Goal: Transaction & Acquisition: Book appointment/travel/reservation

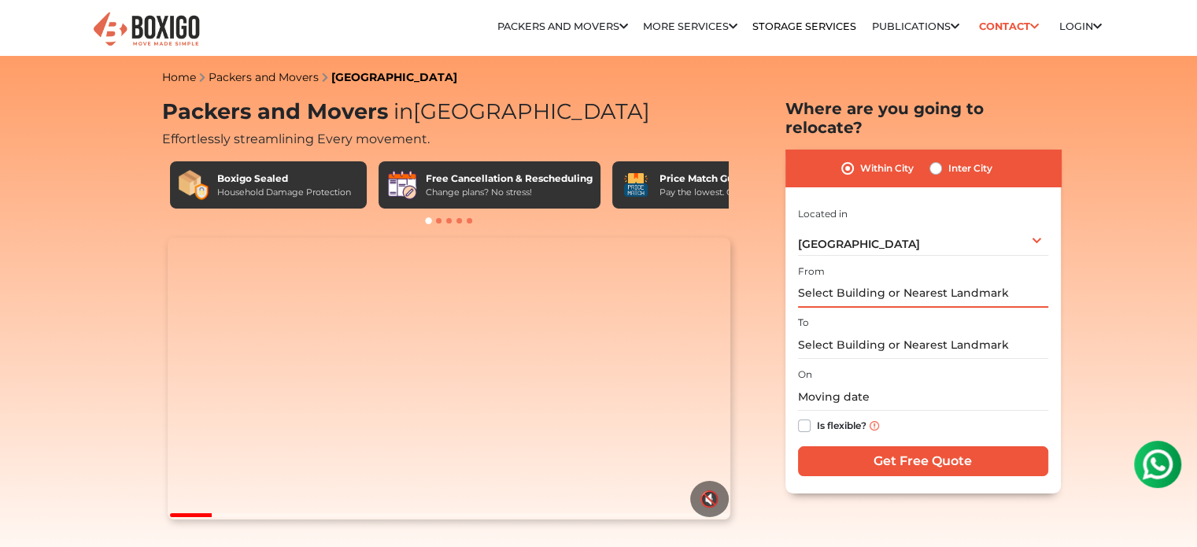
click at [884, 280] on input "text" at bounding box center [923, 294] width 250 height 28
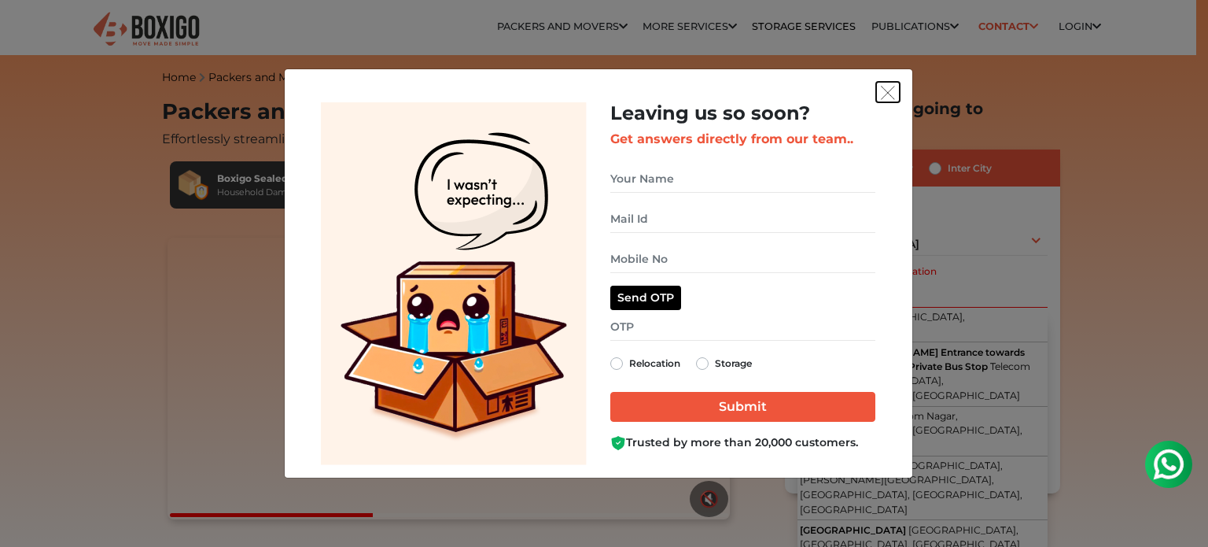
click at [891, 86] on img "get free quote dialog" at bounding box center [888, 93] width 14 height 14
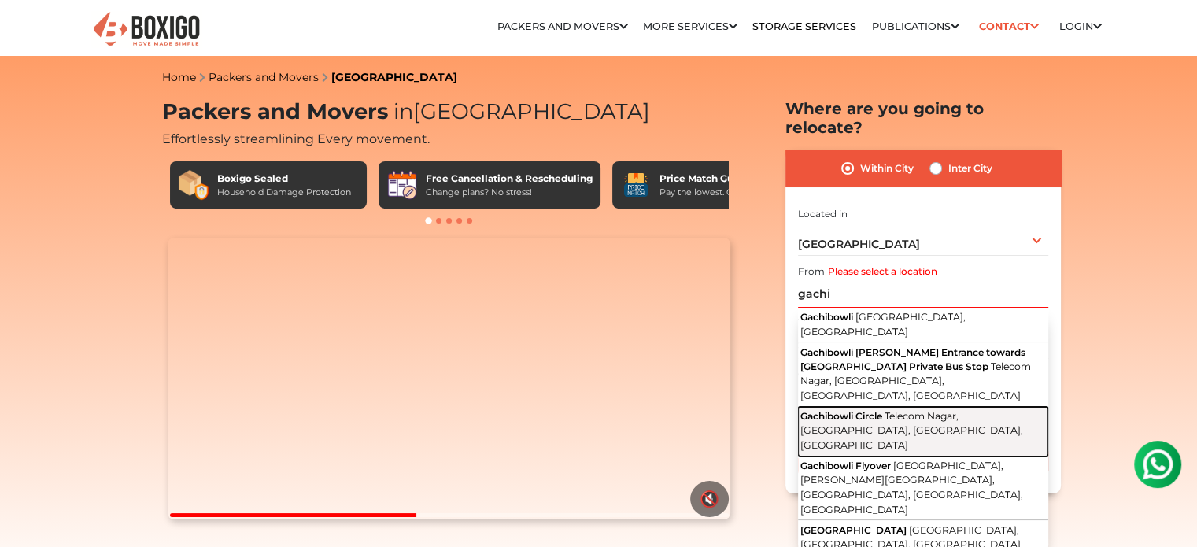
click at [908, 410] on span "Telecom Nagar, [GEOGRAPHIC_DATA], [GEOGRAPHIC_DATA], [GEOGRAPHIC_DATA]" at bounding box center [911, 430] width 223 height 41
type input "Gachibowli Circle, Telecom Nagar, [GEOGRAPHIC_DATA], [GEOGRAPHIC_DATA], [GEOGRA…"
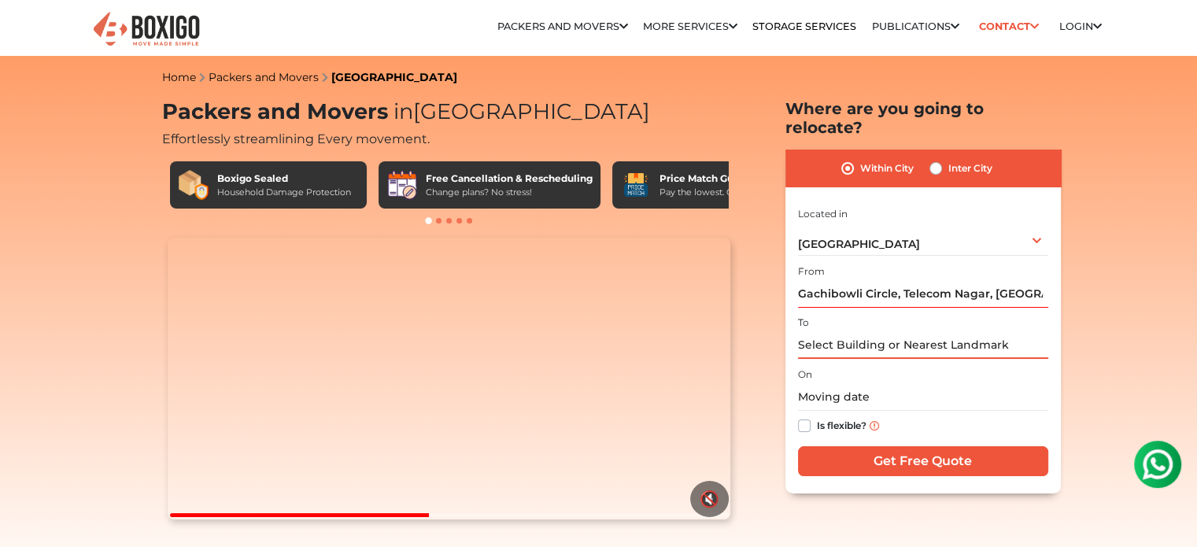
click at [894, 331] on input "text" at bounding box center [923, 345] width 250 height 28
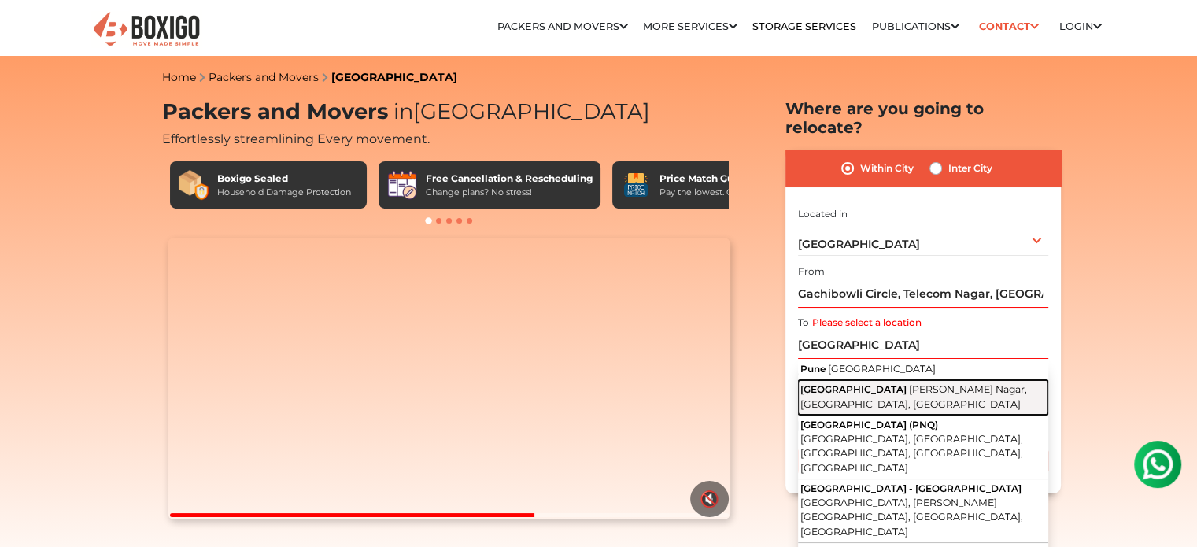
click at [892, 380] on button "[GEOGRAPHIC_DATA] [PERSON_NAME][GEOGRAPHIC_DATA], [GEOGRAPHIC_DATA], [GEOGRAPHI…" at bounding box center [923, 397] width 250 height 35
type input "[GEOGRAPHIC_DATA], [PERSON_NAME][GEOGRAPHIC_DATA], [GEOGRAPHIC_DATA], [GEOGRAPH…"
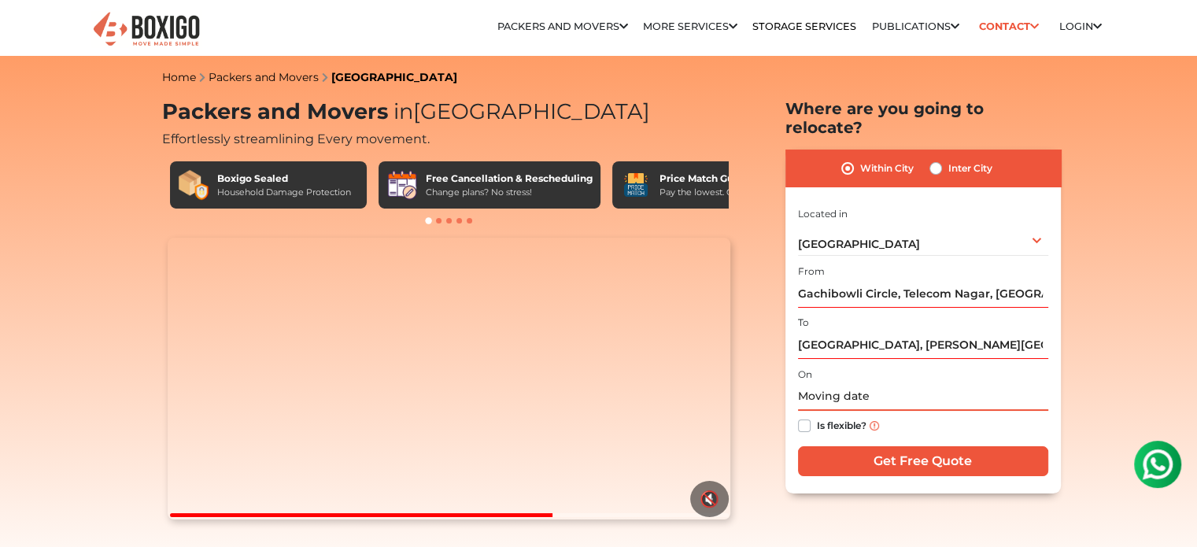
click at [831, 383] on input "text" at bounding box center [923, 397] width 250 height 28
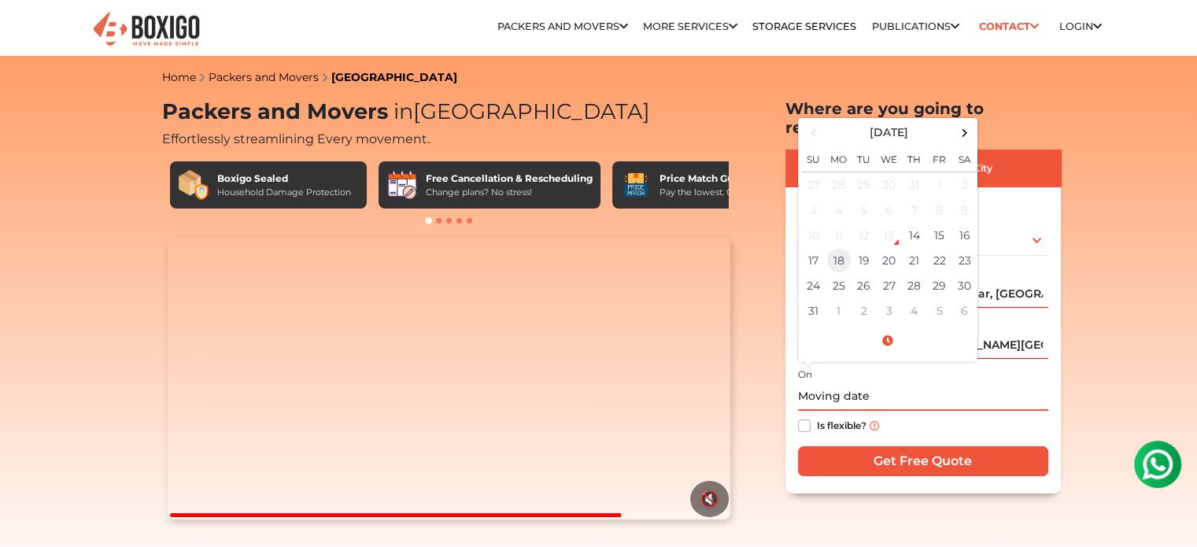
click at [847, 248] on td "18" at bounding box center [838, 260] width 25 height 25
type input "[DATE] 12:00 AM"
click at [817, 416] on label "Is flexible?" at bounding box center [842, 424] width 50 height 17
click at [806, 416] on input "Is flexible?" at bounding box center [804, 424] width 13 height 16
checkbox input "true"
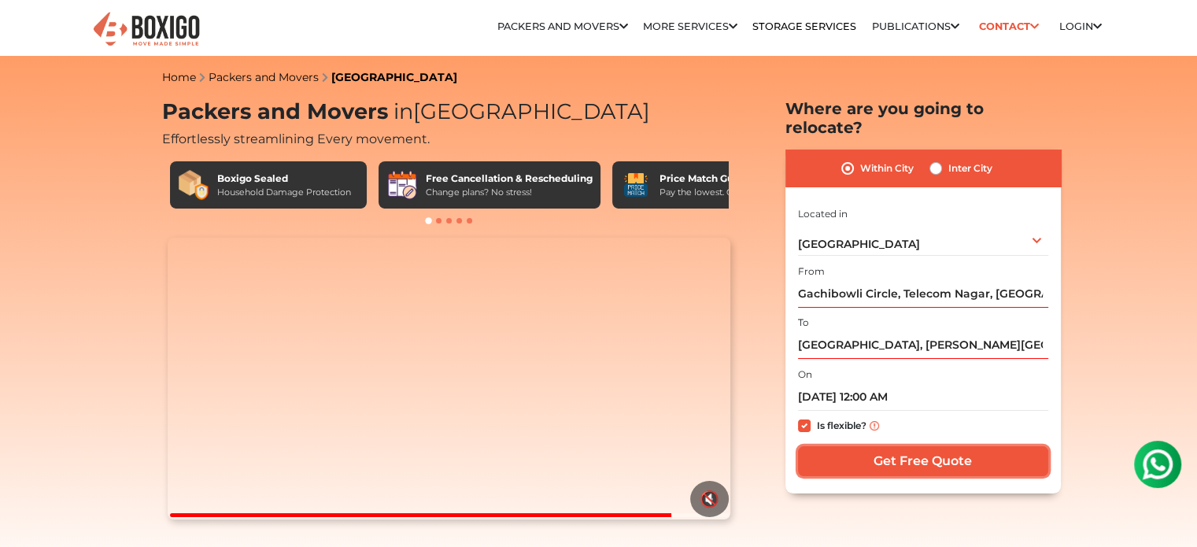
click at [873, 446] on input "Get Free Quote" at bounding box center [923, 461] width 250 height 30
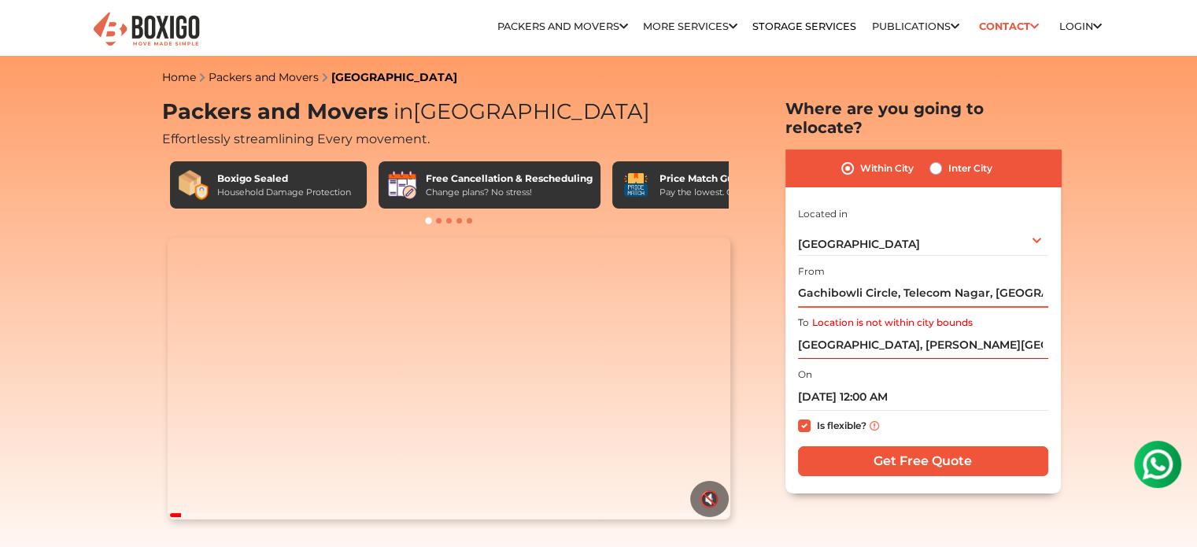
click at [960, 280] on input "Gachibowli Circle, Telecom Nagar, [GEOGRAPHIC_DATA], [GEOGRAPHIC_DATA], [GEOGRA…" at bounding box center [923, 294] width 250 height 28
click at [948, 159] on label "Inter City" at bounding box center [970, 168] width 44 height 19
click at [933, 159] on input "Inter City" at bounding box center [935, 167] width 13 height 16
radio input "true"
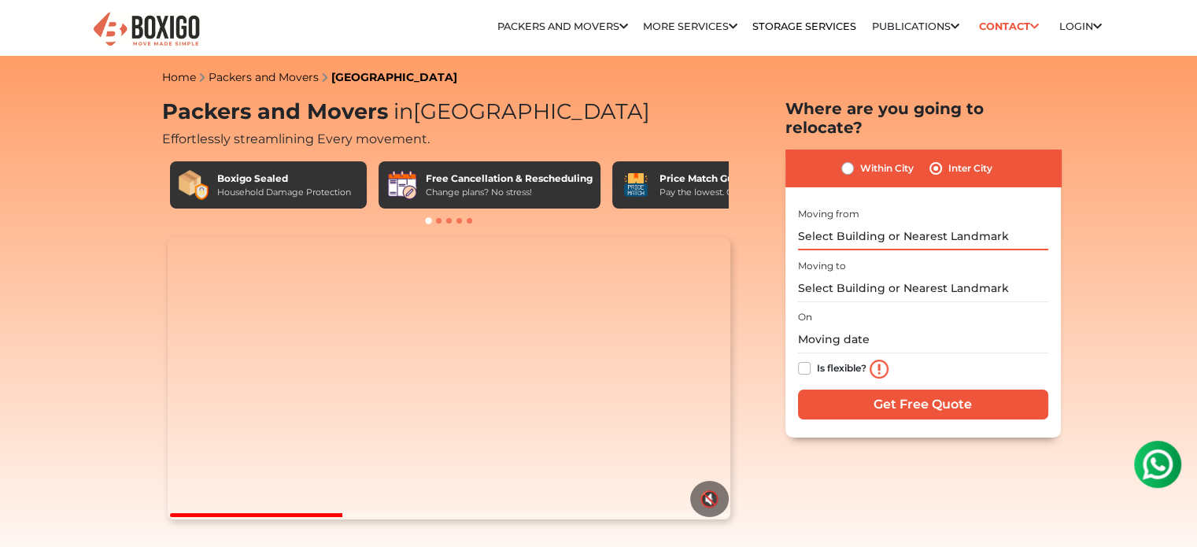
click at [897, 223] on input "text" at bounding box center [923, 237] width 250 height 28
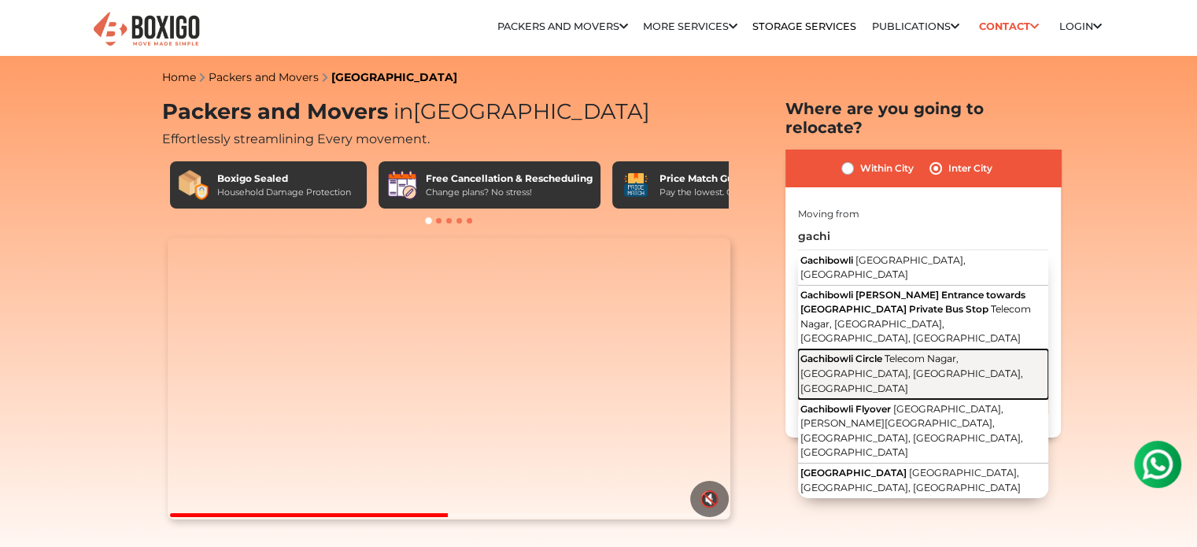
click at [887, 352] on span "Telecom Nagar, [GEOGRAPHIC_DATA], [GEOGRAPHIC_DATA], [GEOGRAPHIC_DATA]" at bounding box center [911, 372] width 223 height 41
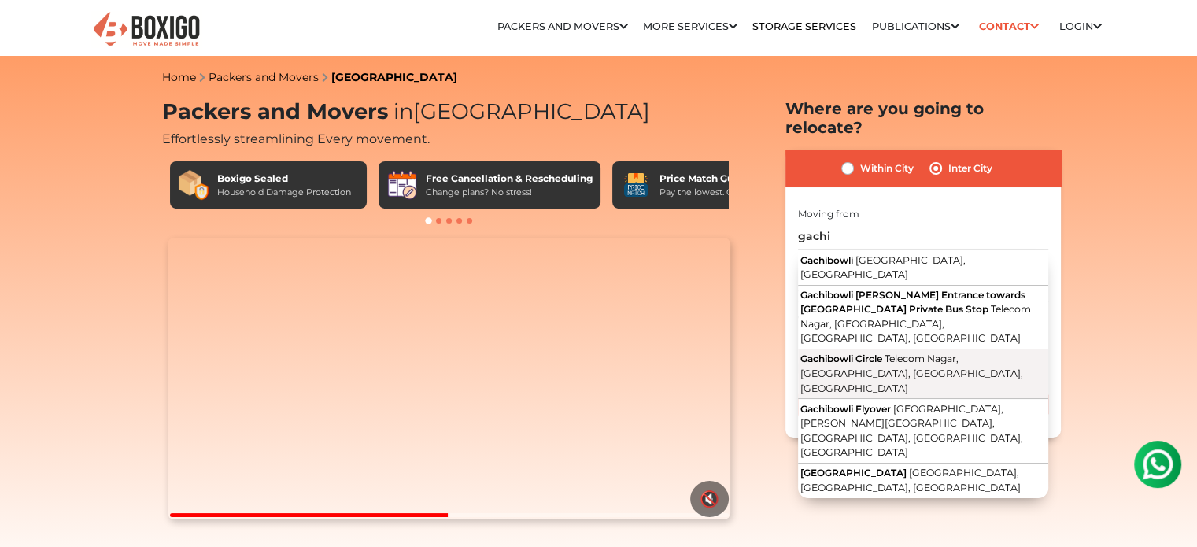
type input "Gachibowli Circle, Telecom Nagar, [GEOGRAPHIC_DATA], [GEOGRAPHIC_DATA], [GEOGRA…"
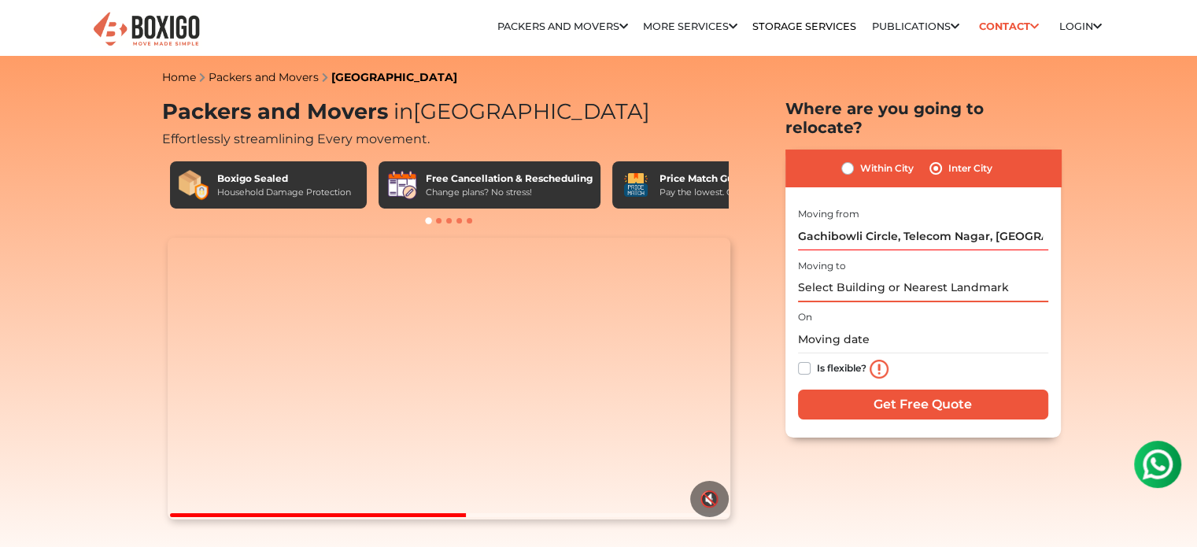
click at [884, 275] on input "text" at bounding box center [923, 289] width 250 height 28
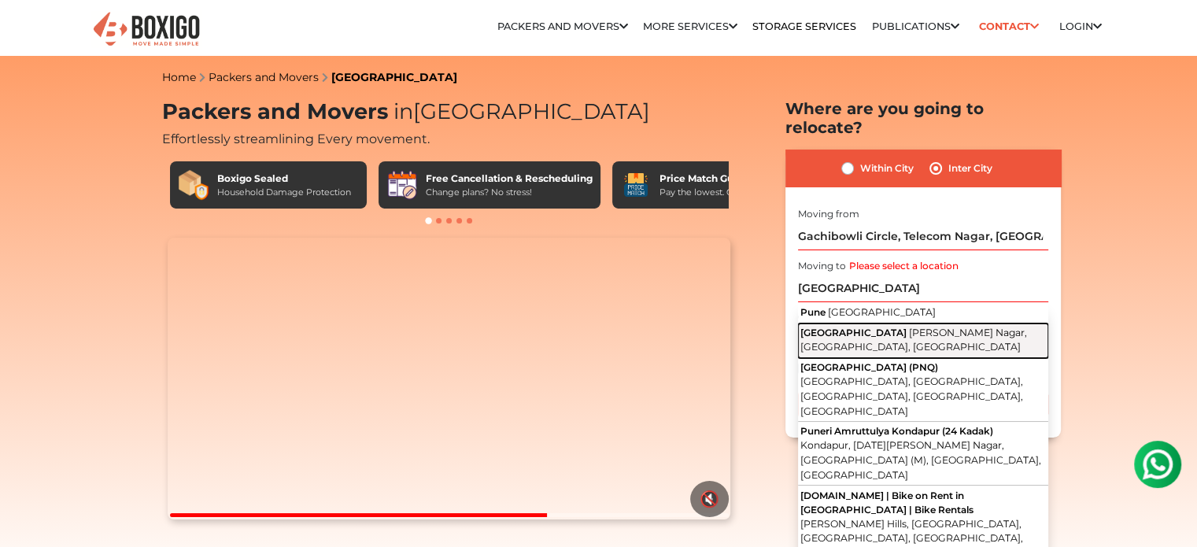
click at [884, 327] on span "[GEOGRAPHIC_DATA]" at bounding box center [853, 333] width 106 height 12
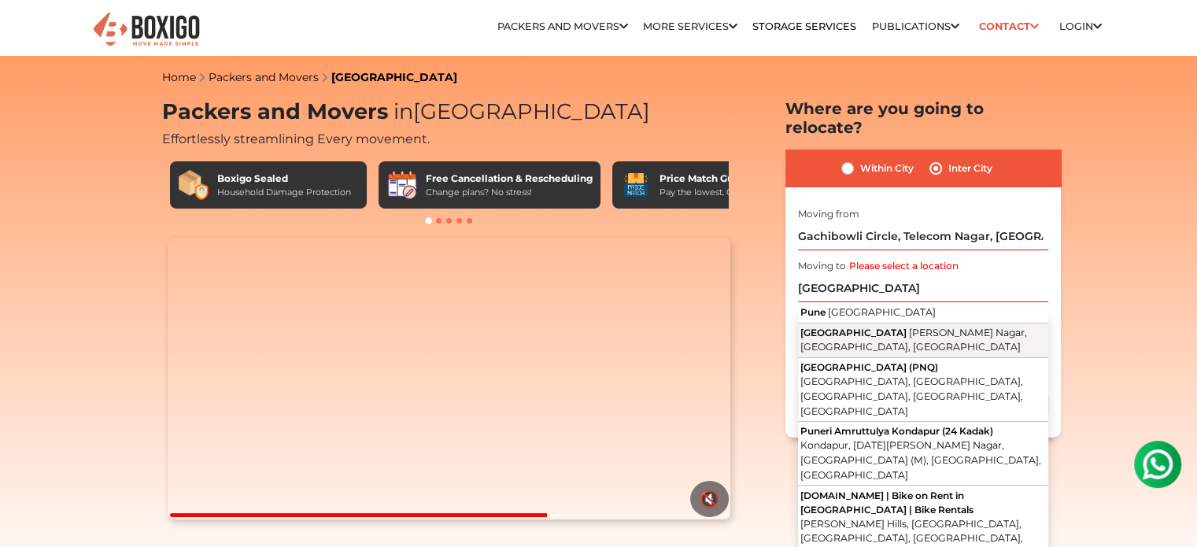
type input "[GEOGRAPHIC_DATA], [PERSON_NAME][GEOGRAPHIC_DATA], [GEOGRAPHIC_DATA], [GEOGRAPH…"
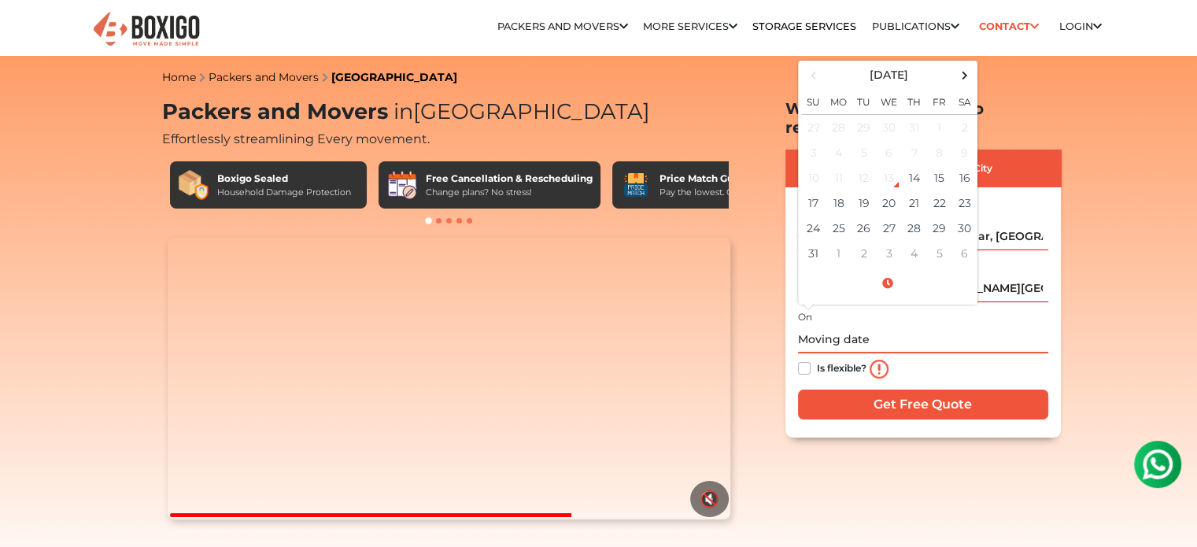
click at [809, 326] on input "text" at bounding box center [923, 340] width 250 height 28
click at [843, 190] on td "18" at bounding box center [838, 202] width 25 height 25
type input "[DATE] 12:00 AM"
click at [817, 359] on label "Is flexible?" at bounding box center [842, 367] width 50 height 17
click at [806, 359] on input "Is flexible?" at bounding box center [804, 367] width 13 height 16
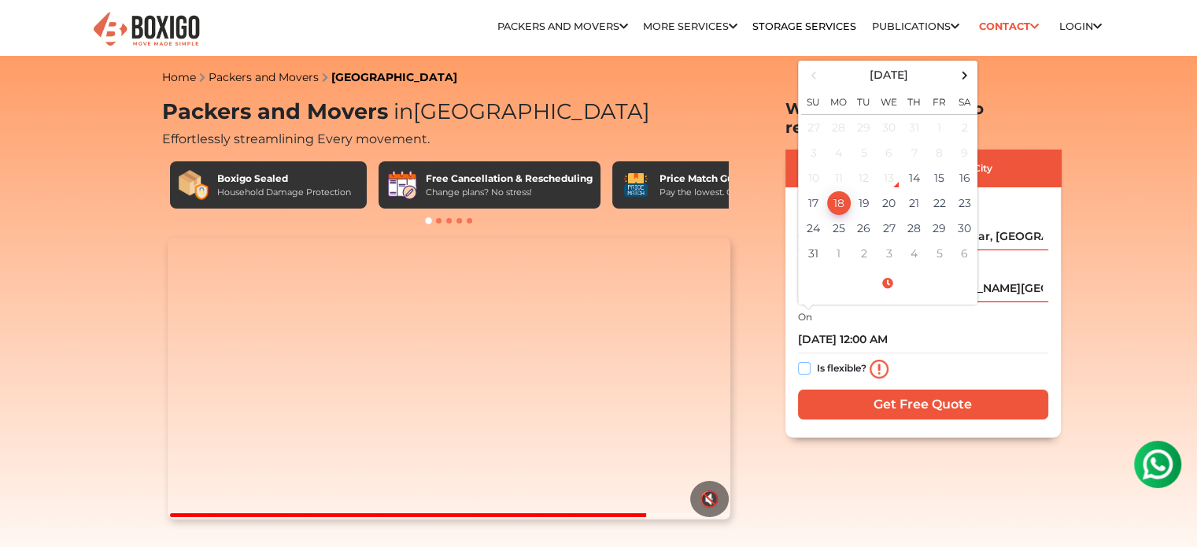
checkbox input "true"
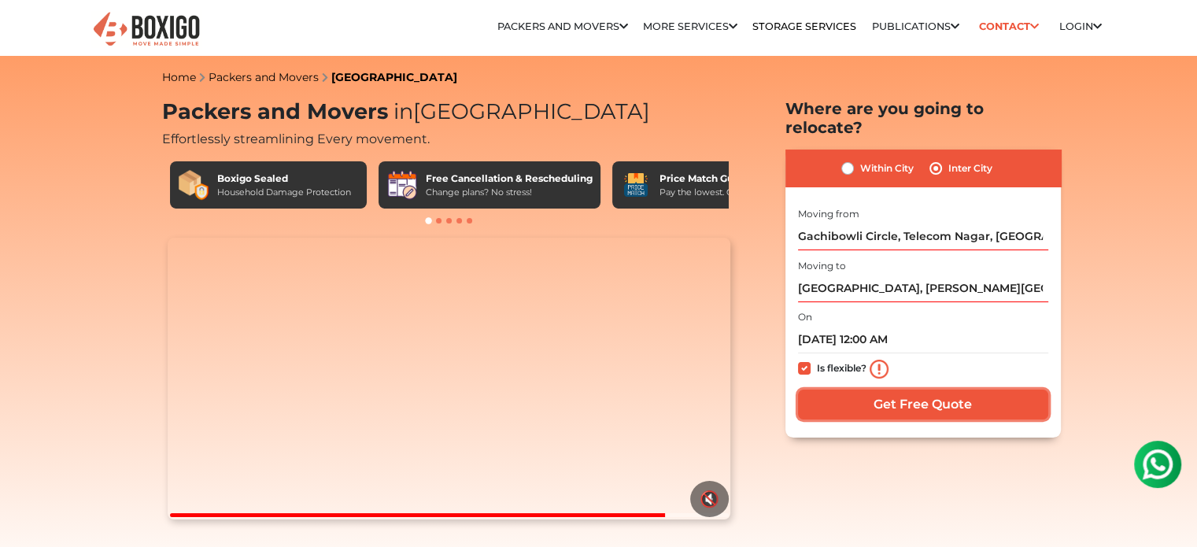
click at [854, 389] on input "Get Free Quote" at bounding box center [923, 404] width 250 height 30
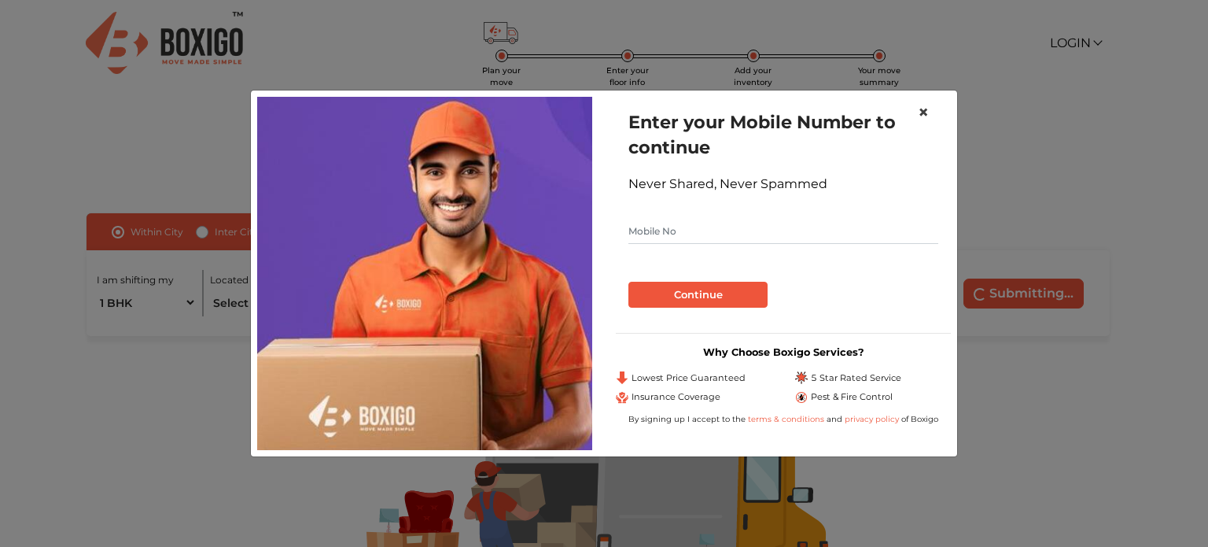
click at [922, 111] on span "×" at bounding box center [923, 112] width 11 height 23
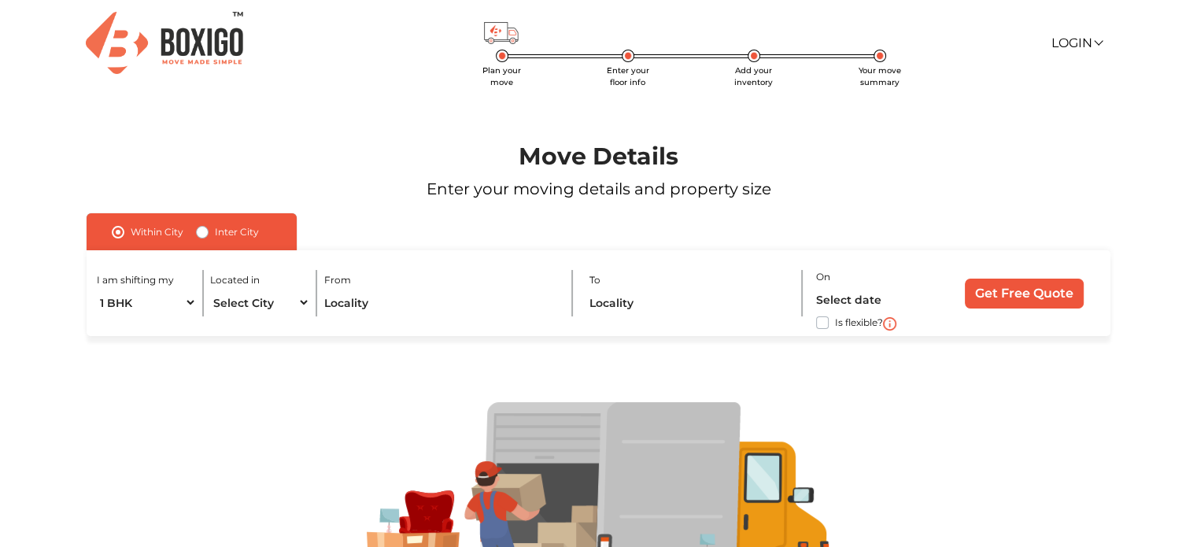
click at [215, 233] on label "Inter City" at bounding box center [237, 232] width 44 height 19
click at [201, 233] on input "Inter City" at bounding box center [202, 231] width 13 height 16
radio input "true"
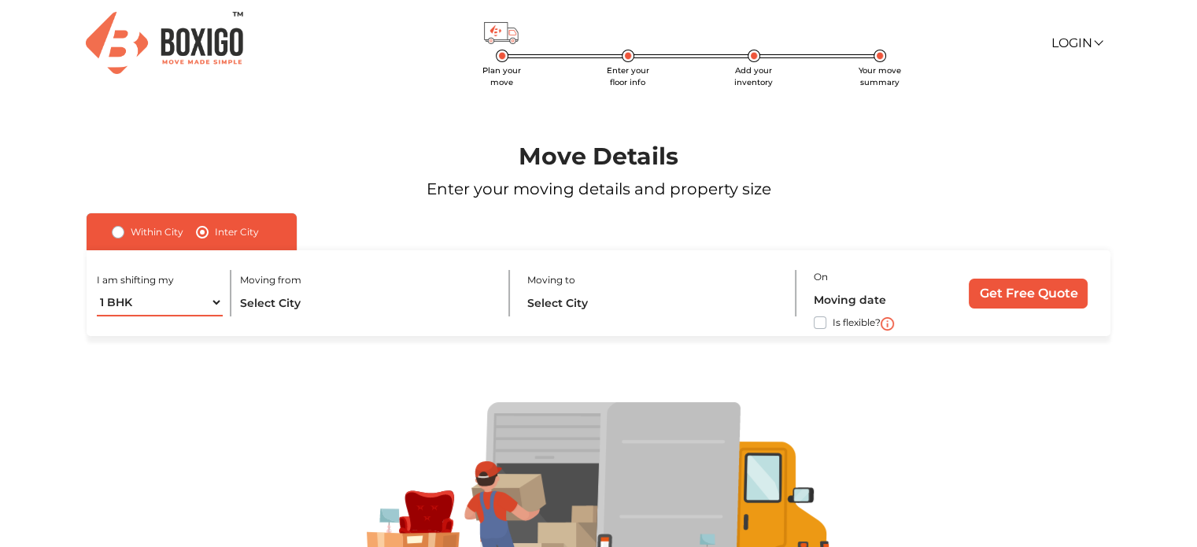
click at [205, 307] on select "1 BHK 2 BHK 3 BHK 3 + BHK FEW ITEMS" at bounding box center [160, 303] width 126 height 28
click at [303, 442] on div at bounding box center [598, 508] width 1101 height 212
